Goal: Task Accomplishment & Management: Manage account settings

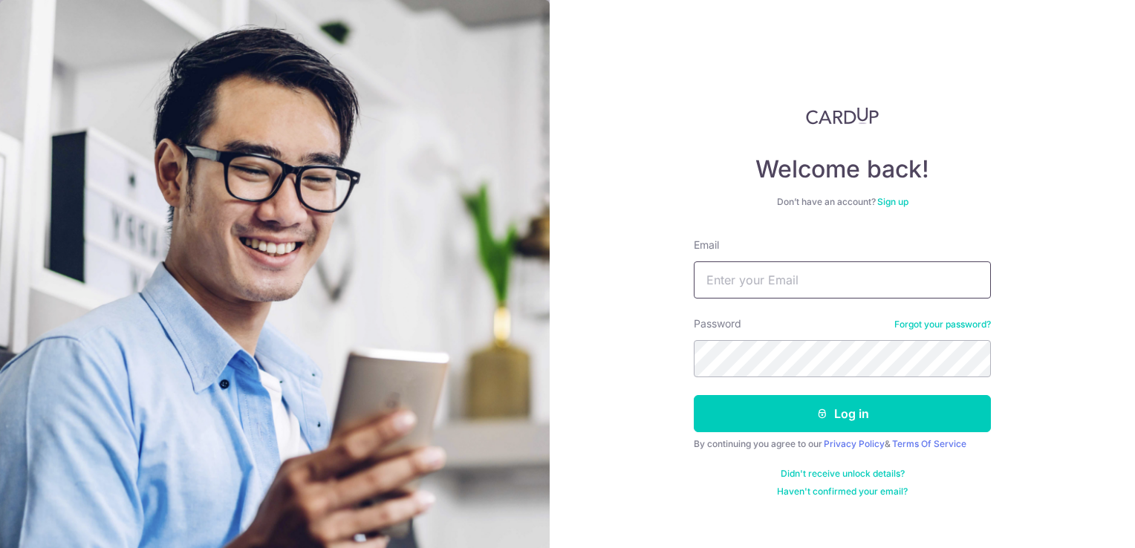
paste input "[EMAIL_ADDRESS][DOMAIN_NAME]"
type input "[EMAIL_ADDRESS][DOMAIN_NAME]"
click at [551, 169] on div "Welcome back! Don’t have an account? Sign up Email [EMAIL_ADDRESS][DOMAIN_NAME]…" at bounding box center [842, 274] width 585 height 548
click at [663, 296] on div "Welcome back! Don’t have an account? Sign up Email [EMAIL_ADDRESS][DOMAIN_NAME]…" at bounding box center [842, 274] width 585 height 548
click at [643, 351] on div "Welcome back! Don’t have an account? Sign up Email [EMAIL_ADDRESS][DOMAIN_NAME]…" at bounding box center [842, 274] width 585 height 548
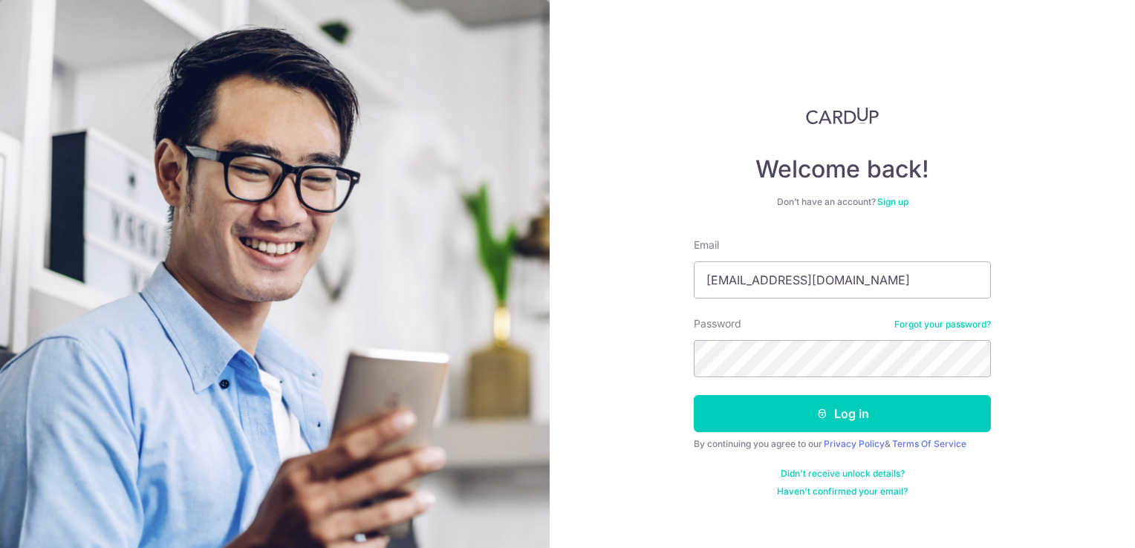
drag, startPoint x: 1059, startPoint y: 397, endPoint x: 1011, endPoint y: 410, distance: 50.1
click at [1059, 397] on div "Welcome back! Don’t have an account? Sign up Email [EMAIL_ADDRESS][DOMAIN_NAME]…" at bounding box center [842, 274] width 585 height 548
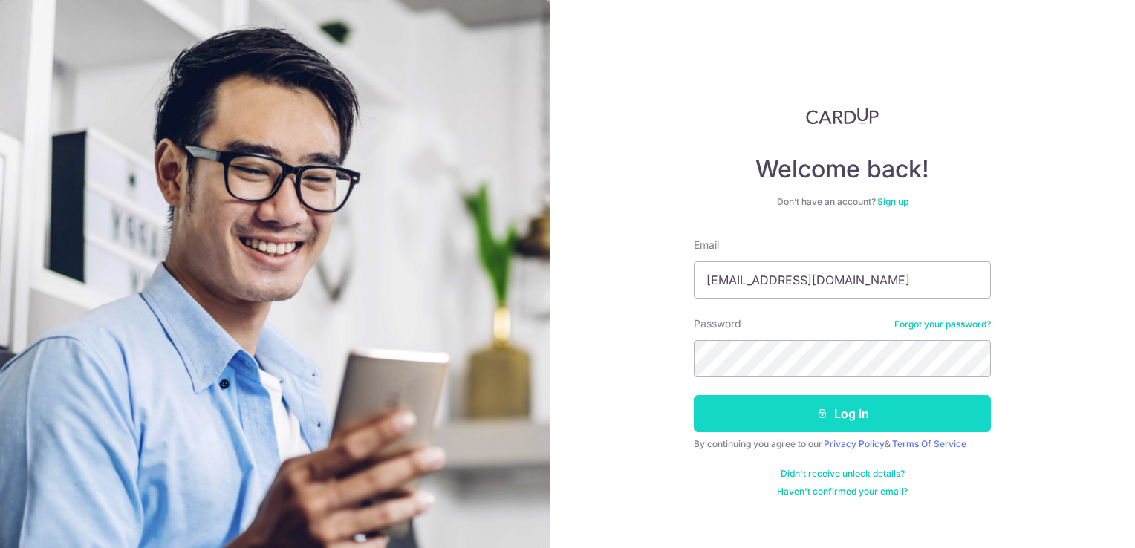
click at [846, 406] on button "Log in" at bounding box center [842, 413] width 297 height 37
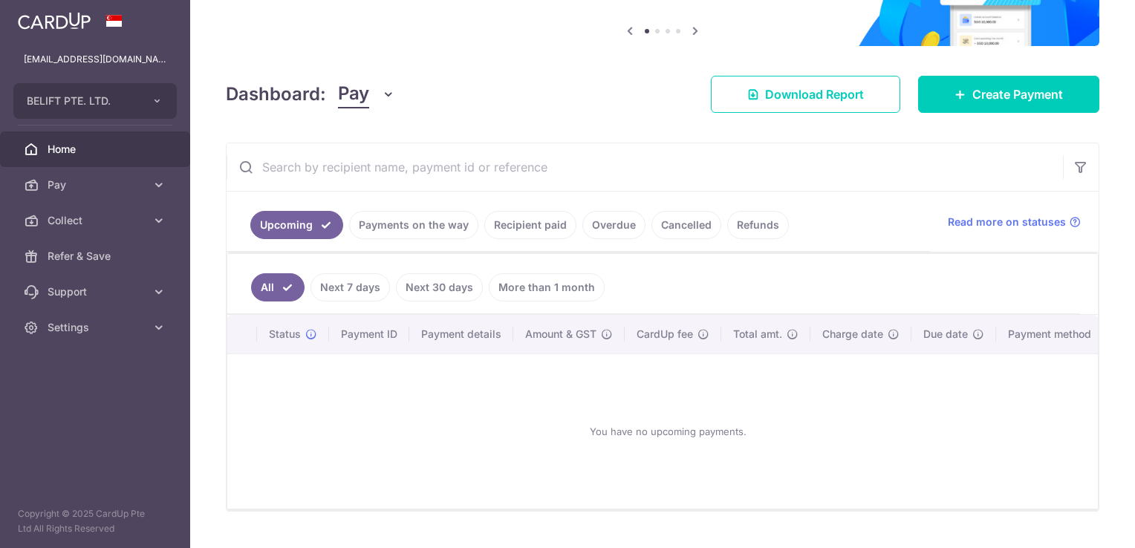
scroll to position [149, 0]
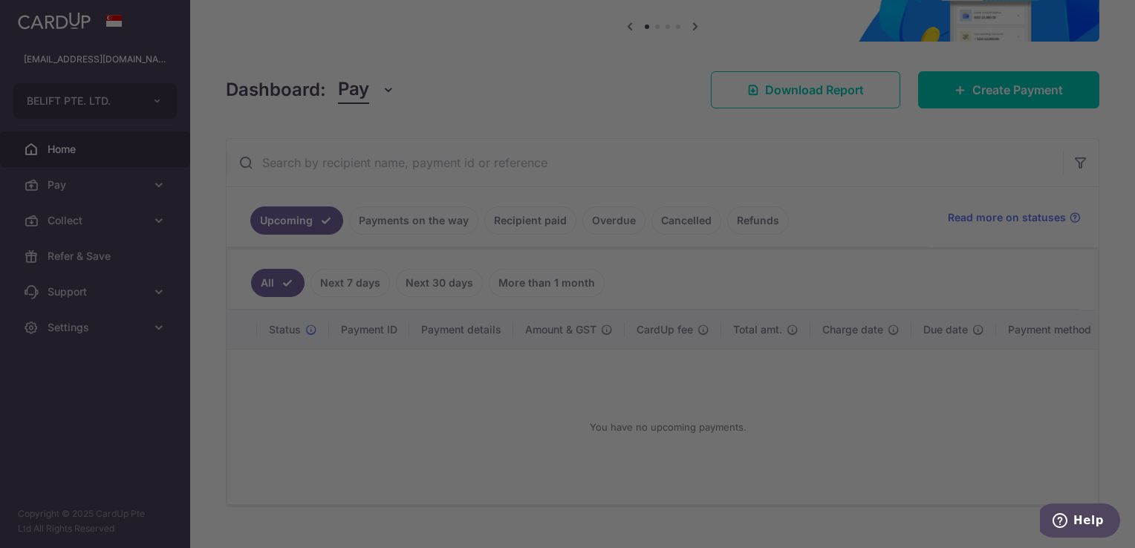
click at [91, 215] on div at bounding box center [573, 276] width 1146 height 553
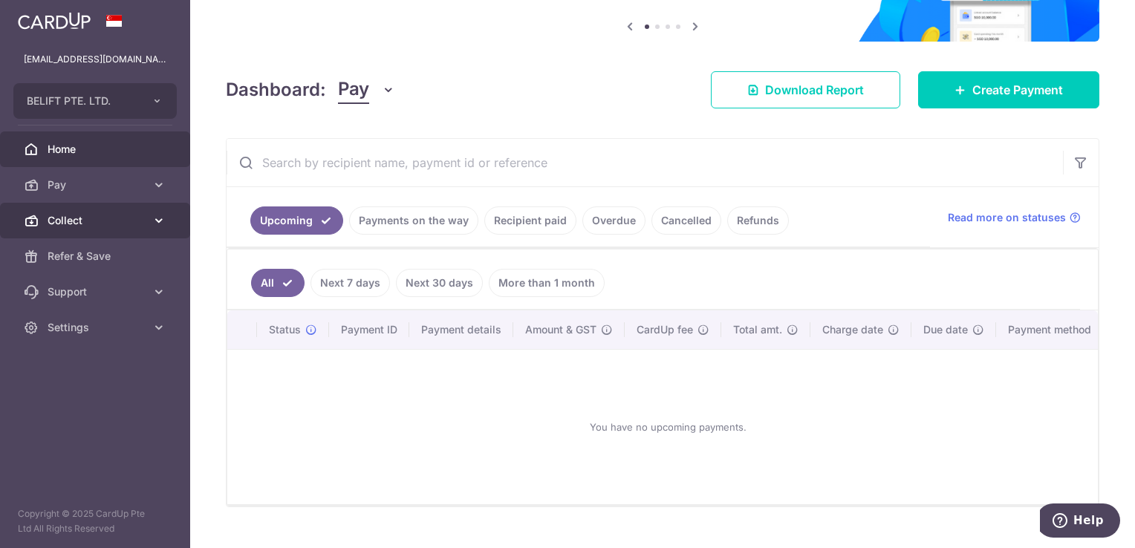
click at [163, 215] on icon at bounding box center [159, 220] width 15 height 15
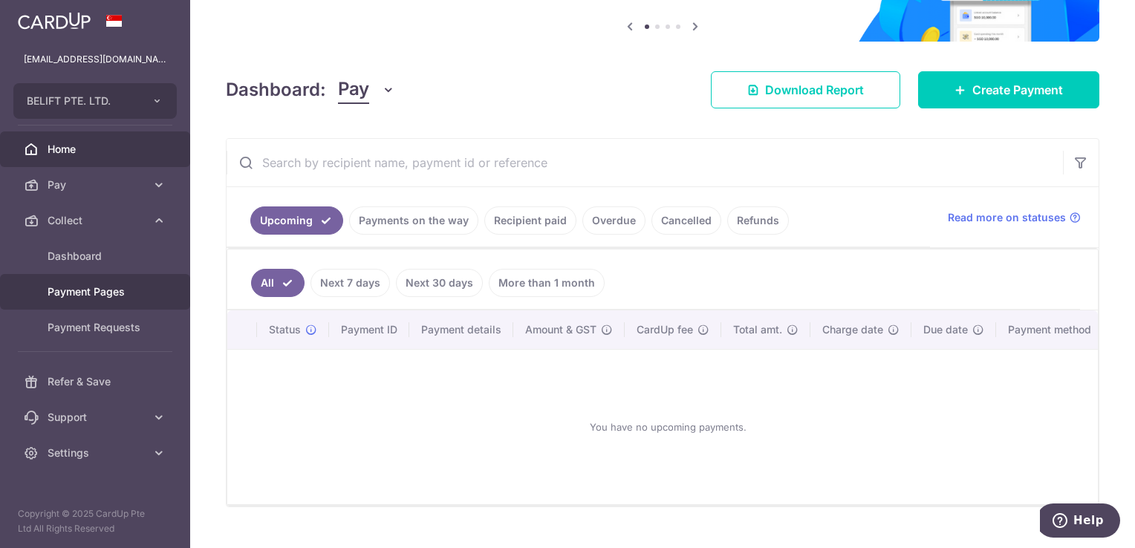
click at [110, 291] on span "Payment Pages" at bounding box center [97, 292] width 98 height 15
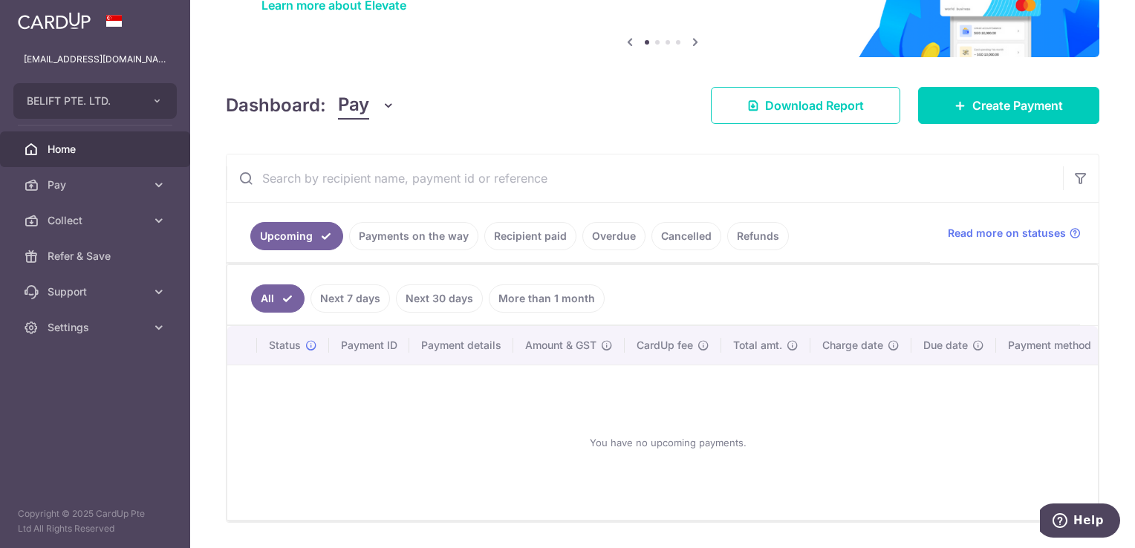
scroll to position [149, 0]
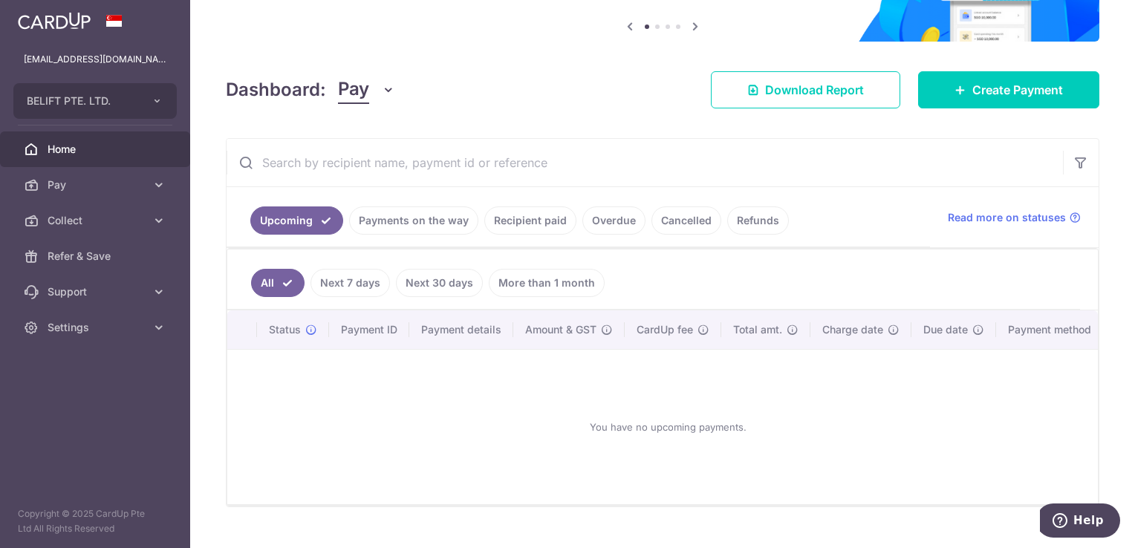
click at [420, 215] on link "Payments on the way" at bounding box center [413, 221] width 129 height 28
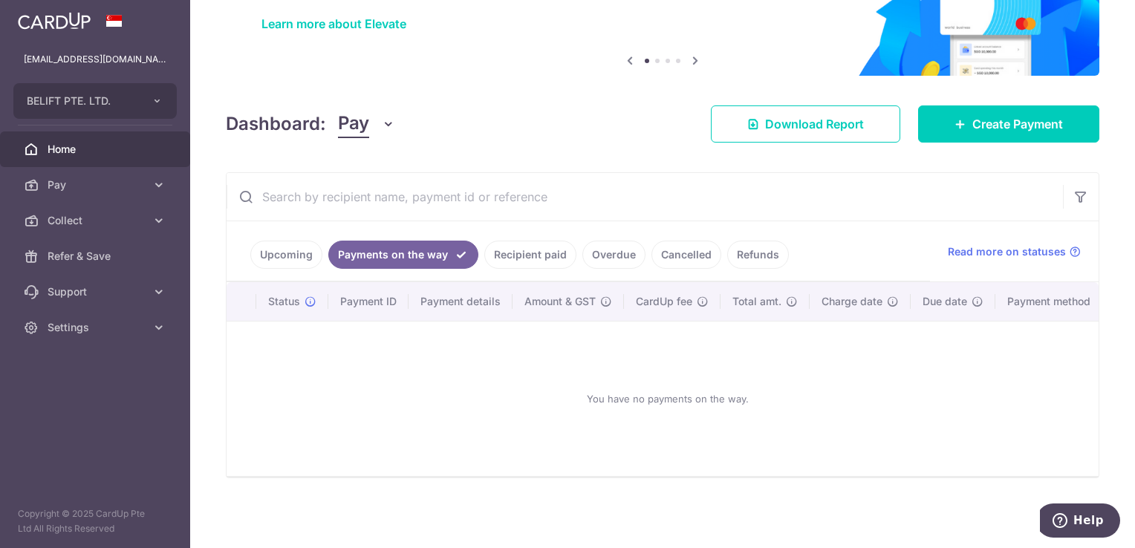
click at [585, 247] on link "Overdue" at bounding box center [613, 255] width 63 height 28
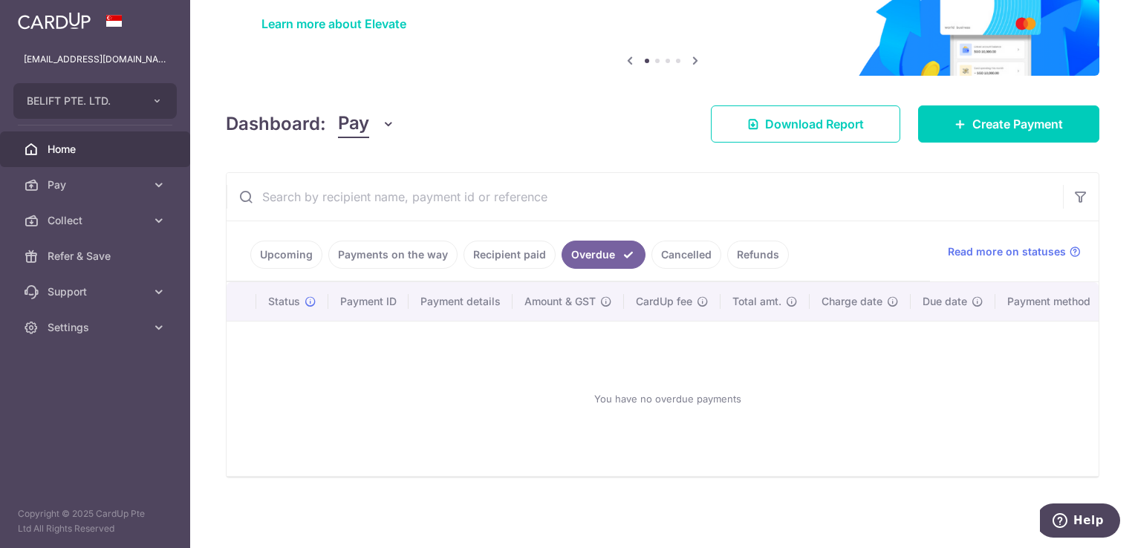
click at [692, 241] on link "Cancelled" at bounding box center [687, 255] width 70 height 28
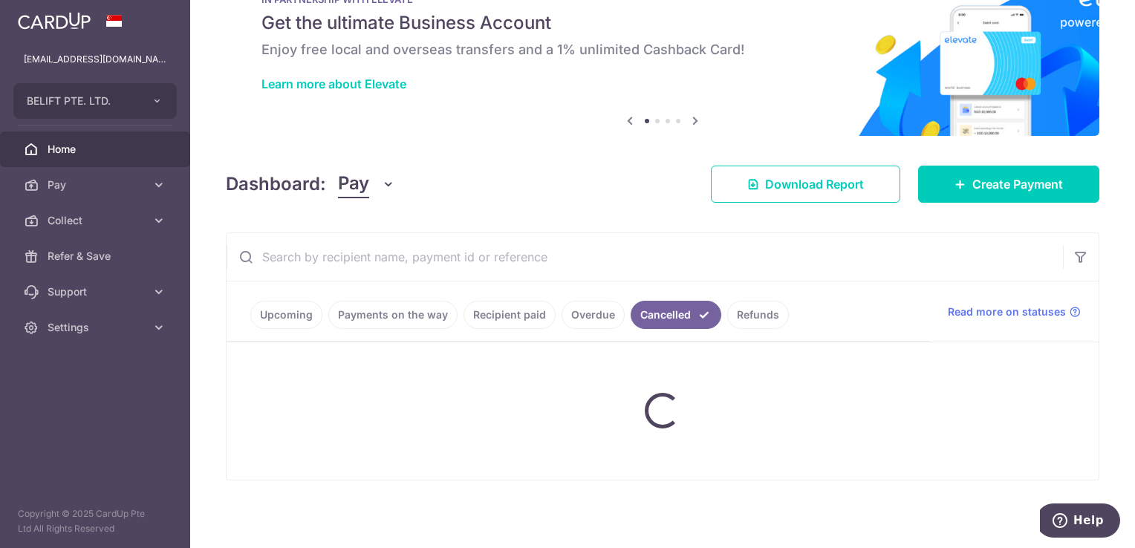
scroll to position [103, 0]
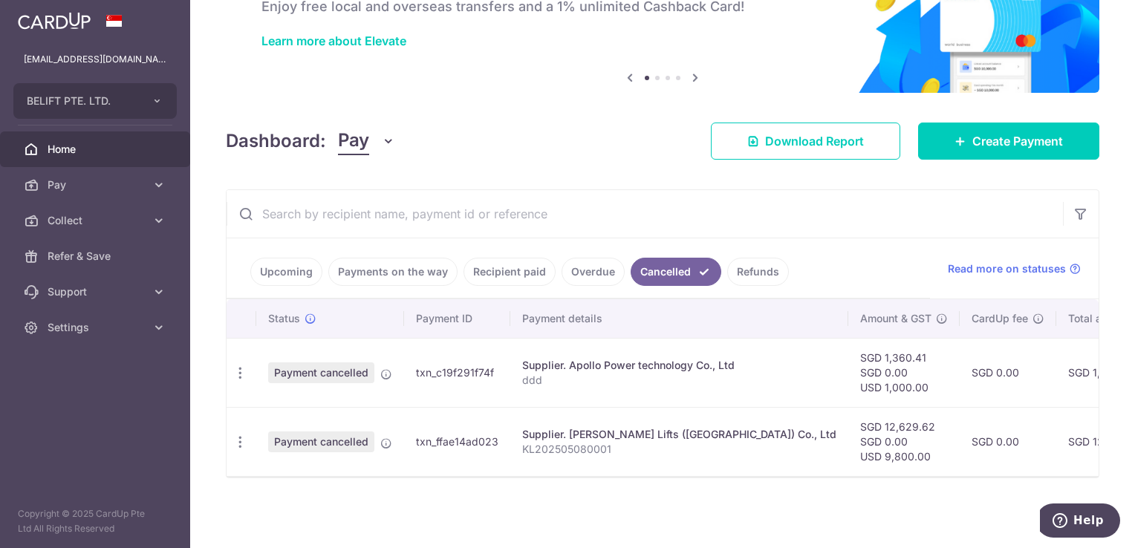
click at [759, 267] on link "Refunds" at bounding box center [758, 272] width 62 height 28
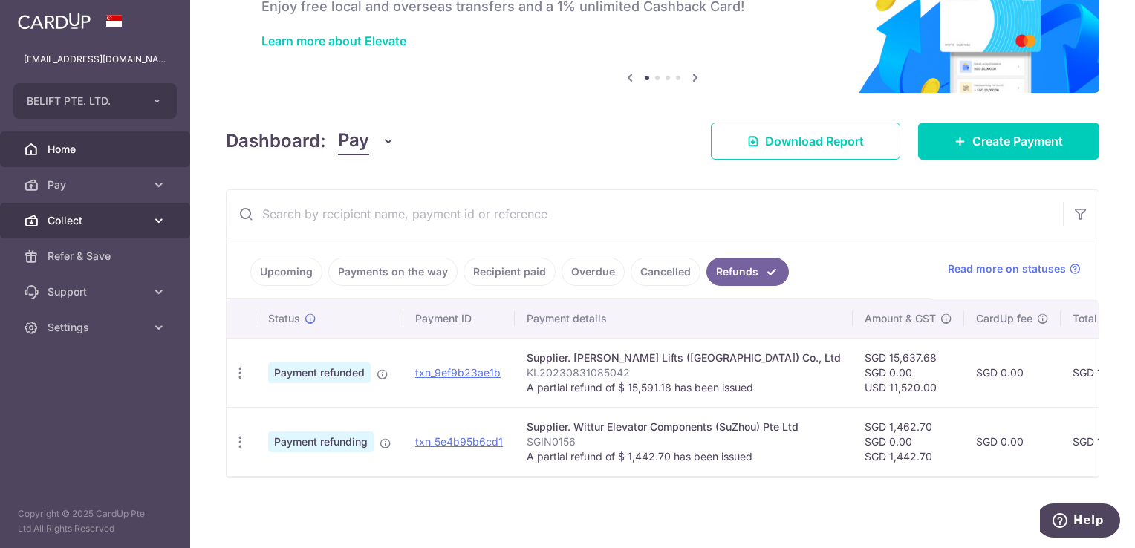
click at [149, 210] on link "Collect" at bounding box center [95, 221] width 190 height 36
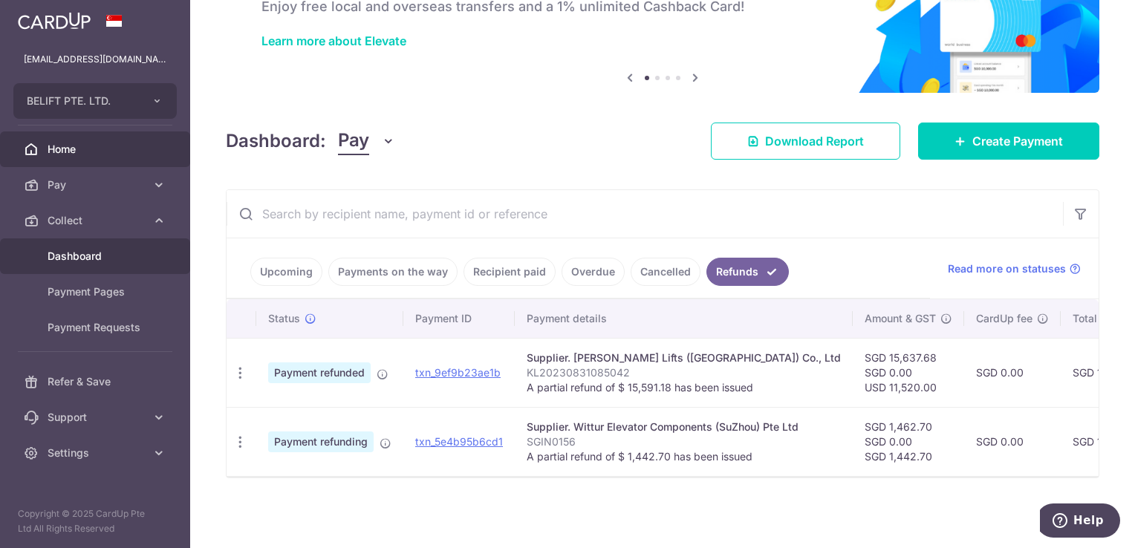
click at [89, 256] on span "Dashboard" at bounding box center [97, 256] width 98 height 15
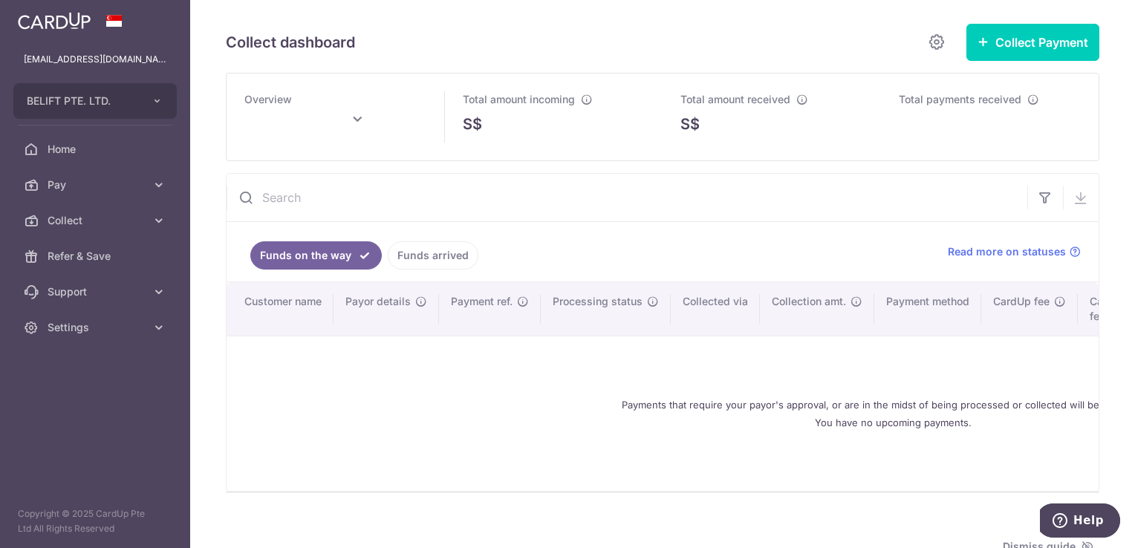
click at [410, 257] on link "Funds arrived" at bounding box center [433, 255] width 91 height 28
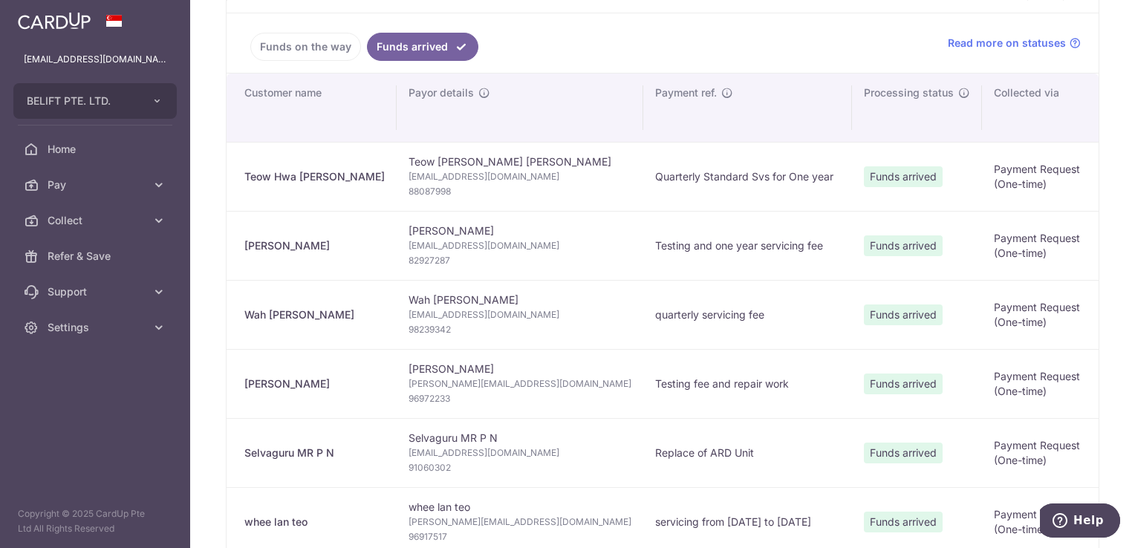
scroll to position [297, 0]
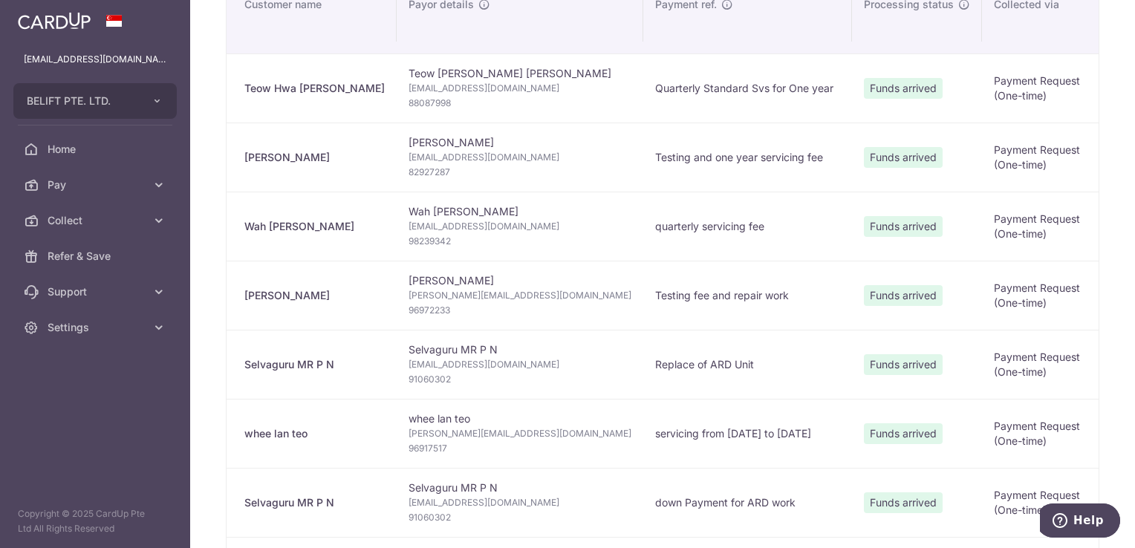
type input "August 2025"
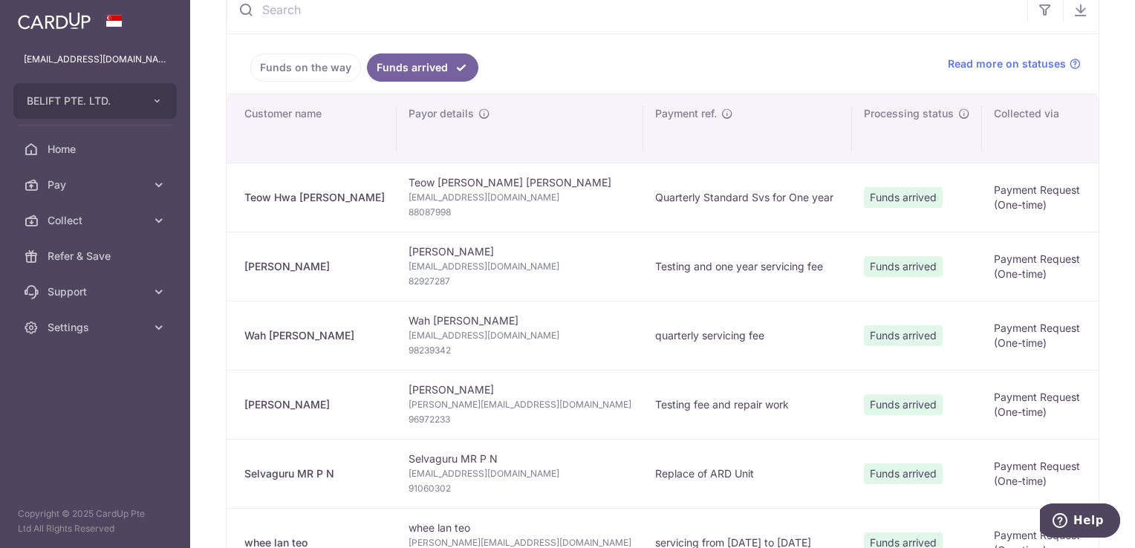
scroll to position [149, 0]
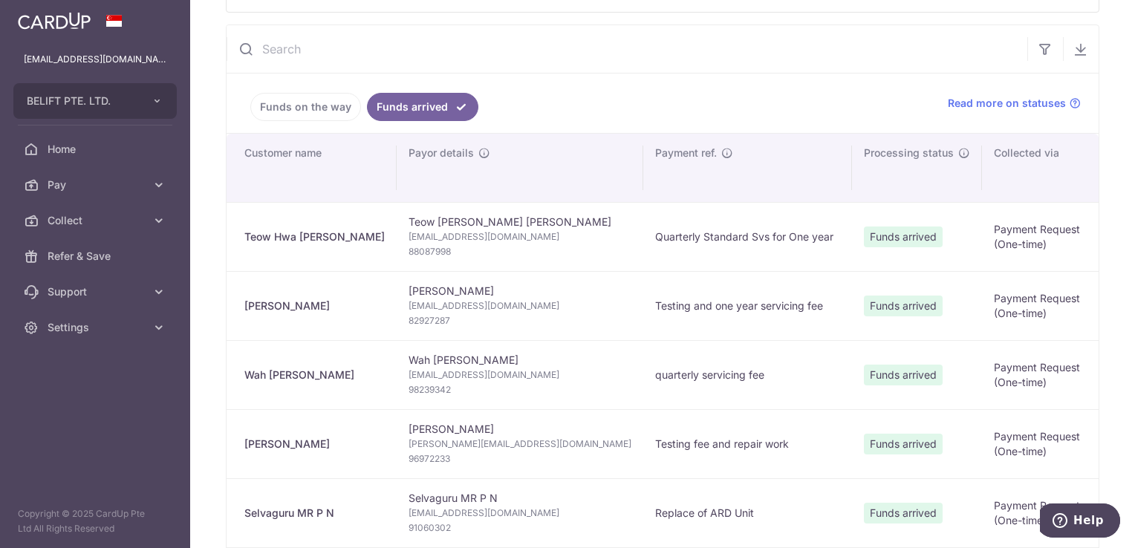
click at [826, 44] on input "text" at bounding box center [627, 49] width 801 height 48
